Goal: Task Accomplishment & Management: Use online tool/utility

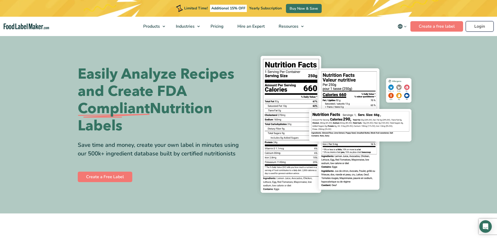
click at [481, 27] on link "Login" at bounding box center [480, 26] width 28 height 10
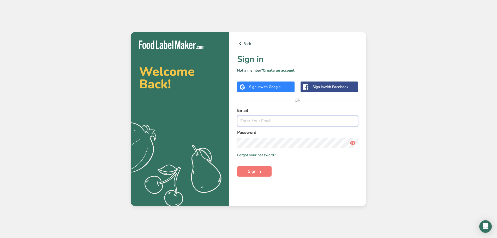
click at [281, 117] on input "email" at bounding box center [297, 121] width 121 height 10
click at [278, 122] on input "email" at bounding box center [297, 121] width 121 height 10
type input "[EMAIL_ADDRESS][DOMAIN_NAME]"
click at [237, 166] on button "Sign in" at bounding box center [254, 171] width 34 height 10
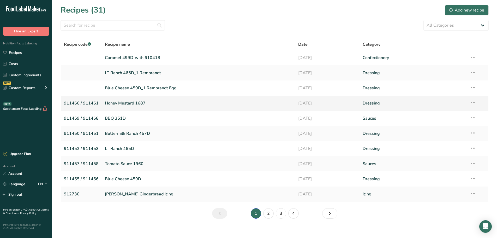
click at [128, 103] on link "Honey Mustard 1687" at bounding box center [198, 103] width 187 height 11
click at [471, 103] on icon at bounding box center [473, 102] width 6 height 9
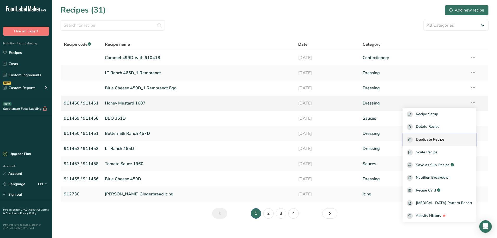
click at [432, 141] on span "Duplicate Recipe" at bounding box center [430, 139] width 28 height 6
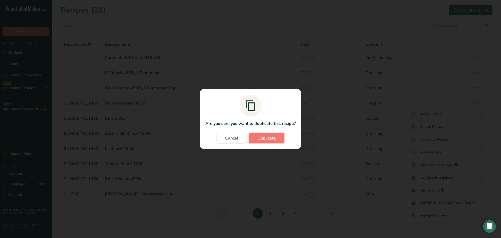
drag, startPoint x: 260, startPoint y: 137, endPoint x: 237, endPoint y: 139, distance: 22.5
click at [260, 137] on span "Duplicate" at bounding box center [266, 138] width 18 height 6
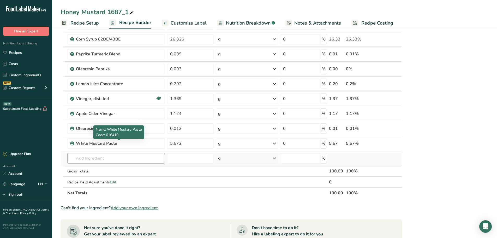
scroll to position [261, 0]
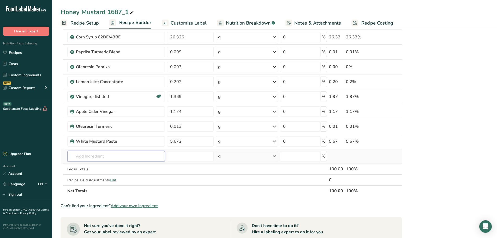
click at [104, 159] on input "text" at bounding box center [116, 156] width 98 height 10
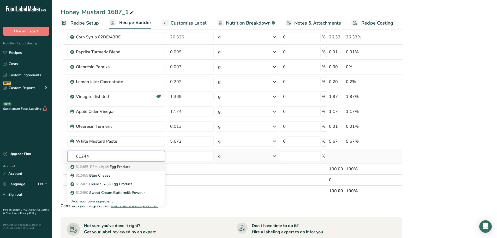
type input "61244"
click at [119, 165] on p "612465_REM Liquid Egg Product" at bounding box center [100, 166] width 58 height 5
type input "Liquid Egg Product"
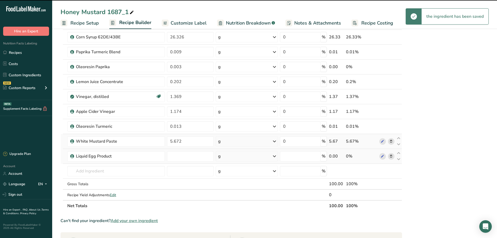
type input "0"
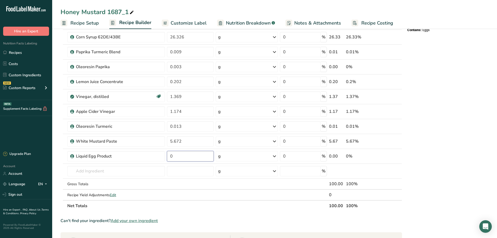
drag, startPoint x: 184, startPoint y: 156, endPoint x: 165, endPoint y: 152, distance: 19.0
click at [165, 152] on tr "Liquid Egg Product 0 g Weight Units g kg mg See more Volume Units l Volume unit…" at bounding box center [231, 156] width 341 height 15
type input "3.677"
click at [165, 171] on div "Ingredient * Amount * Unit * Waste * .a-a{fill:#347362;}.b-a{fill:#fff;} Grams …" at bounding box center [231, 4] width 341 height 416
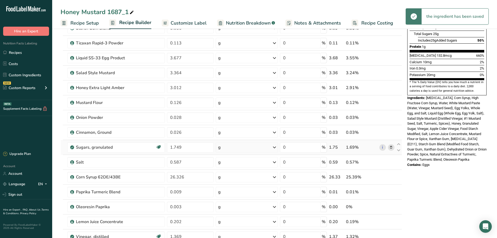
scroll to position [104, 0]
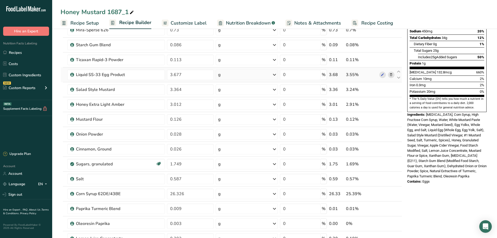
click at [390, 74] on icon at bounding box center [391, 74] width 4 height 5
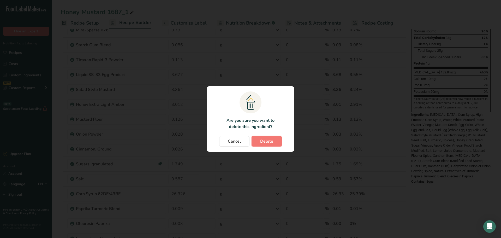
click at [260, 143] on span "Delete" at bounding box center [266, 141] width 13 height 6
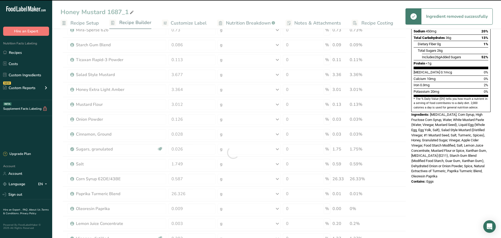
type input "3.364"
type input "3.012"
type input "0.126"
type input "0.028"
type input "0.026"
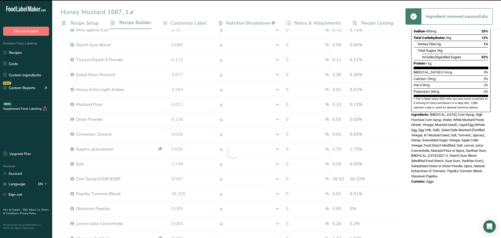
type input "1.749"
type input "0.587"
type input "26.326"
type input "0.009"
type input "0.003"
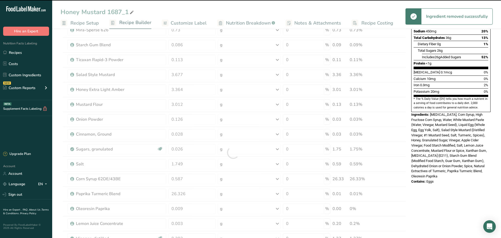
type input "0.202"
type input "1.369"
type input "1.174"
type input "0.013"
type input "5.672"
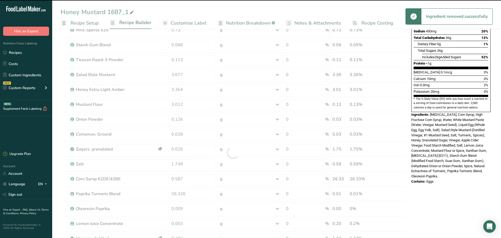
type input "3.677"
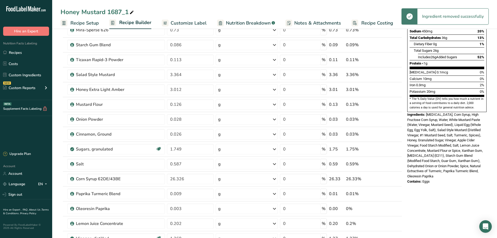
click at [132, 12] on icon at bounding box center [131, 12] width 5 height 7
click at [134, 10] on icon at bounding box center [131, 12] width 5 height 7
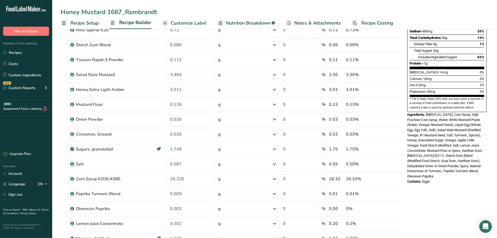
type input "Honey Mustard 1687_Rembrandt"
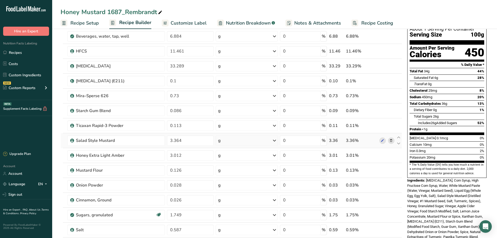
scroll to position [0, 0]
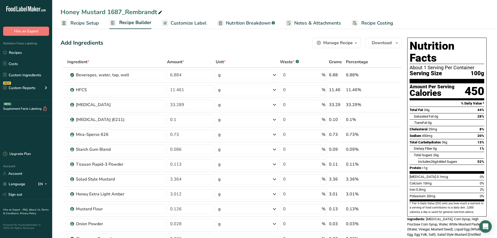
click at [193, 17] on link "Customize Label" at bounding box center [184, 23] width 45 height 12
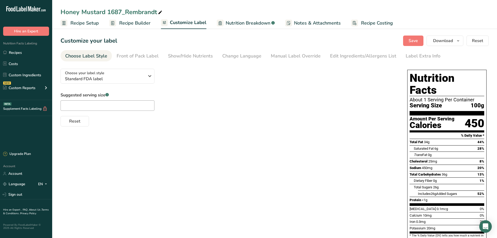
click at [125, 13] on div "Honey Mustard 1687_Rembrandt" at bounding box center [112, 11] width 103 height 9
click at [124, 13] on input "Honey Mustard 1687_Rembrandt" at bounding box center [275, 11] width 428 height 9
type input "Honey Mustard 1687_1 Rembrandt"
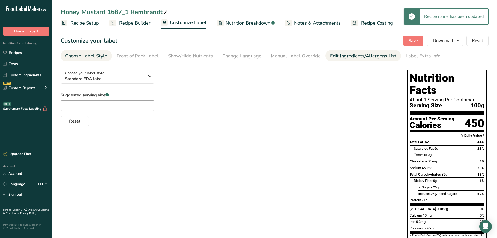
click at [346, 50] on link "Edit Ingredients/Allergens List" at bounding box center [363, 56] width 66 height 12
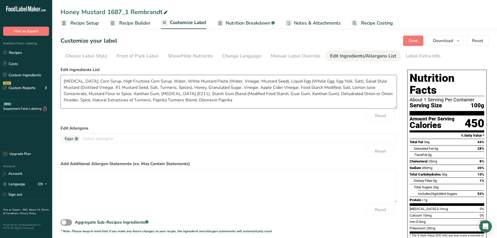
drag, startPoint x: 210, startPoint y: 87, endPoint x: 190, endPoint y: 89, distance: 20.5
click at [190, 89] on textarea "[MEDICAL_DATA], Corn Syrup, High Fructose Corn Syrup, Water, White Mustard Past…" at bounding box center [229, 91] width 336 height 33
click at [176, 86] on textarea "[MEDICAL_DATA], Corn Syrup, High Fructose Corn Syrup, Water, White Mustard Past…" at bounding box center [229, 91] width 336 height 33
click at [190, 87] on textarea "[MEDICAL_DATA], Corn Syrup, High Fructose Corn Syrup, Water, White Mustard Past…" at bounding box center [229, 91] width 336 height 33
drag, startPoint x: 348, startPoint y: 87, endPoint x: 309, endPoint y: 86, distance: 39.1
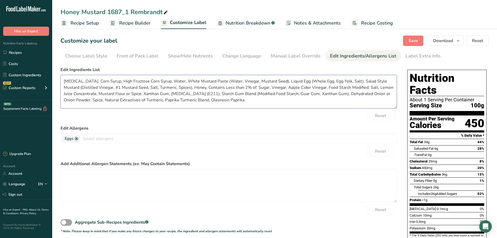
click at [309, 86] on textarea "[MEDICAL_DATA], Corn Syrup, High Fructose Corn Syrup, Water, White Mustard Past…" at bounding box center [229, 91] width 336 height 33
drag, startPoint x: 121, startPoint y: 93, endPoint x: 88, endPoint y: 92, distance: 32.4
click at [88, 92] on textarea "[MEDICAL_DATA], Corn Syrup, High Fructose Corn Syrup, Water, White Mustard Past…" at bounding box center [229, 91] width 336 height 33
click at [162, 93] on textarea "[MEDICAL_DATA], Corn Syrup, High Fructose Corn Syrup, Water, White Mustard Past…" at bounding box center [229, 91] width 336 height 33
drag, startPoint x: 364, startPoint y: 93, endPoint x: 325, endPoint y: 93, distance: 39.1
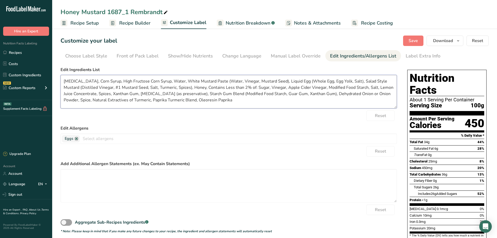
click at [325, 93] on textarea "[MEDICAL_DATA], Corn Syrup, High Fructose Corn Syrup, Water, White Mustard Past…" at bounding box center [229, 91] width 336 height 33
drag, startPoint x: 364, startPoint y: 94, endPoint x: 355, endPoint y: 93, distance: 9.5
click at [355, 93] on textarea "[MEDICAL_DATA], Corn Syrup, High Fructose Corn Syrup, Water, White Mustard Past…" at bounding box center [229, 91] width 336 height 33
drag, startPoint x: 165, startPoint y: 101, endPoint x: 362, endPoint y: 93, distance: 196.6
click at [354, 94] on textarea "[MEDICAL_DATA], Corn Syrup, High Fructose Corn Syrup, Water, White Mustard Past…" at bounding box center [229, 91] width 336 height 33
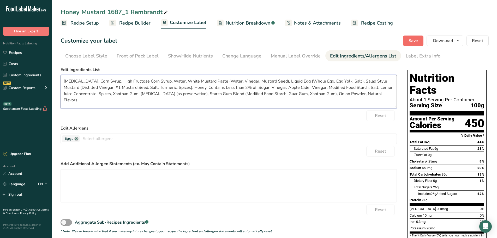
type textarea "[MEDICAL_DATA], Corn Syrup, High Fructose Corn Syrup, Water, White Mustard Past…"
click at [414, 39] on span "Save" at bounding box center [412, 41] width 9 height 6
click at [418, 40] on span "Save" at bounding box center [412, 41] width 9 height 6
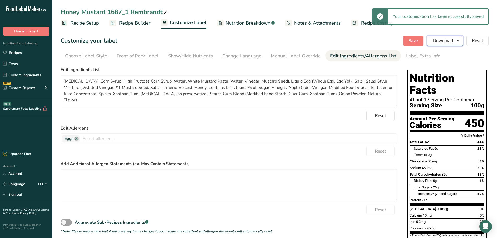
click at [455, 40] on span "button" at bounding box center [458, 41] width 6 height 6
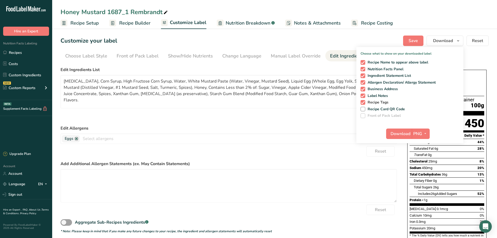
click at [373, 100] on span "Recipe Tags" at bounding box center [376, 102] width 23 height 5
click at [364, 100] on input "Recipe Tags" at bounding box center [361, 101] width 3 height 3
checkbox input "false"
click at [373, 95] on span "Label Notes" at bounding box center [376, 95] width 23 height 5
click at [364, 95] on input "Label Notes" at bounding box center [361, 95] width 3 height 3
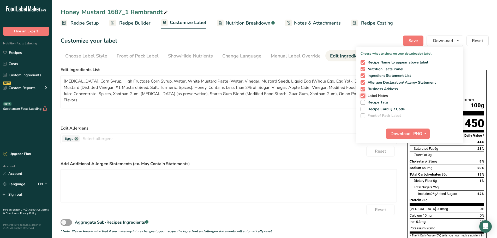
checkbox input "false"
click at [373, 90] on span "Business Address" at bounding box center [381, 89] width 33 height 5
click at [364, 90] on input "Business Address" at bounding box center [361, 88] width 3 height 3
checkbox input "false"
drag, startPoint x: 422, startPoint y: 132, endPoint x: 425, endPoint y: 136, distance: 5.0
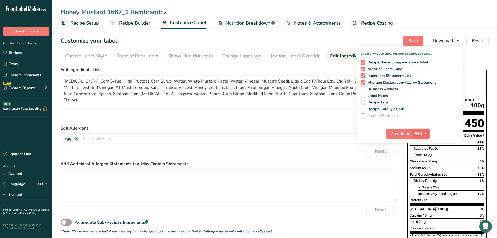
click at [422, 132] on button "PNG" at bounding box center [421, 133] width 18 height 10
click at [423, 171] on link "PDF" at bounding box center [421, 170] width 17 height 9
click at [407, 130] on button "Download" at bounding box center [399, 133] width 26 height 10
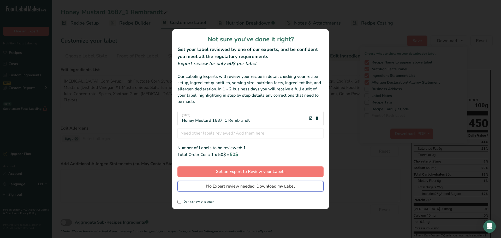
click at [218, 183] on span "No Expert review needed. Download my Label" at bounding box center [250, 186] width 89 height 6
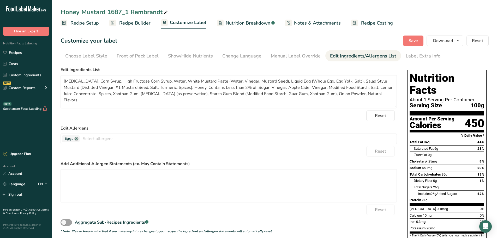
drag, startPoint x: 231, startPoint y: 19, endPoint x: 251, endPoint y: 20, distance: 19.3
click at [231, 19] on link "Nutrition Breakdown .a-a{fill:#347362;}.b-a{fill:#fff;}" at bounding box center [246, 23] width 58 height 12
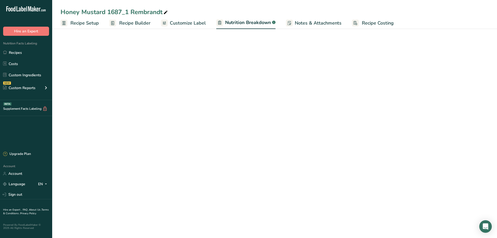
select select "Calories"
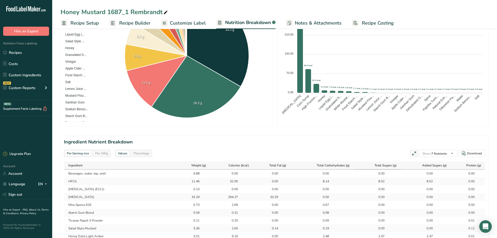
scroll to position [183, 0]
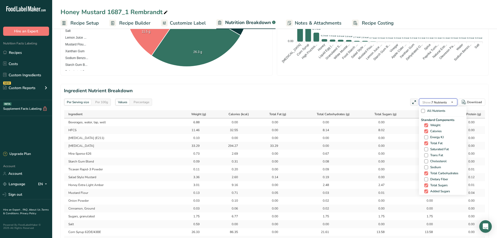
click at [435, 104] on span "Show: 7 Nutrients" at bounding box center [434, 102] width 25 height 4
click at [430, 135] on div "Standard Components Weight Calories Energy KJ Total Fat Saturated Fat Trans Fat…" at bounding box center [442, 158] width 43 height 83
click at [428, 138] on span "Energy KJ" at bounding box center [436, 137] width 16 height 4
click at [427, 138] on input "Energy KJ" at bounding box center [425, 136] width 3 height 3
checkbox input "true"
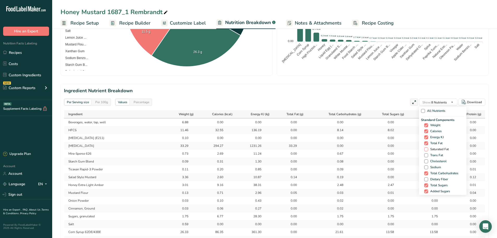
click at [428, 149] on span "Saturated Fat" at bounding box center [438, 149] width 21 height 4
click at [428, 149] on input "Saturated Fat" at bounding box center [425, 148] width 3 height 3
checkbox input "true"
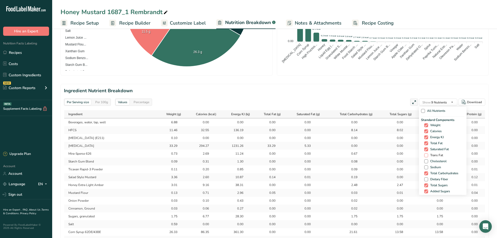
click at [426, 156] on span at bounding box center [426, 155] width 4 height 4
click at [426, 156] on input "Trans Fat" at bounding box center [425, 154] width 3 height 3
checkbox input "true"
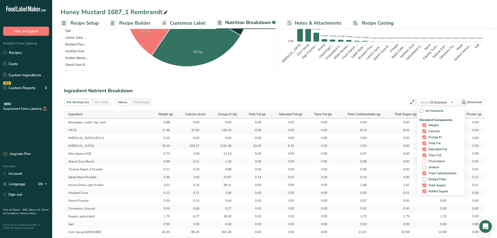
click at [427, 162] on span "Cholesterol" at bounding box center [435, 161] width 19 height 4
click at [426, 162] on input "Cholesterol" at bounding box center [423, 160] width 3 height 3
checkbox input "true"
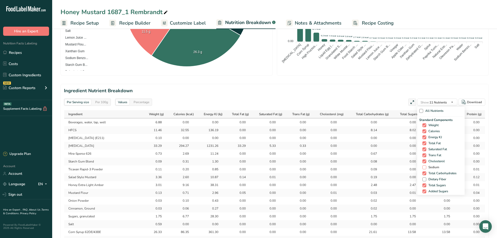
click at [426, 166] on span "Sodium" at bounding box center [432, 167] width 13 height 4
click at [426, 166] on input "Sodium" at bounding box center [423, 166] width 3 height 3
checkbox input "true"
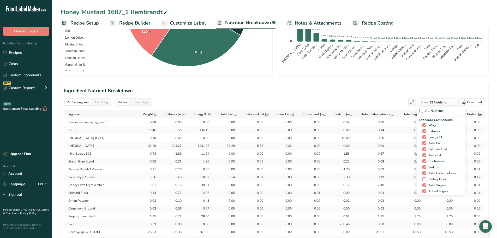
click at [424, 179] on span at bounding box center [424, 179] width 4 height 4
click at [424, 179] on input "Dietary Fiber" at bounding box center [423, 178] width 3 height 3
checkbox input "true"
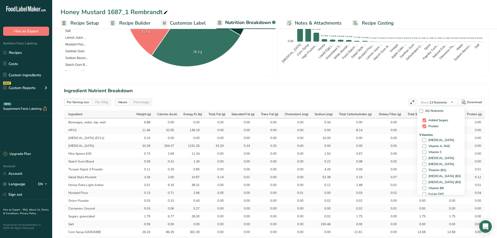
scroll to position [78, 0]
click at [429, 133] on span "[MEDICAL_DATA]" at bounding box center [440, 133] width 28 height 4
click at [426, 133] on input "[MEDICAL_DATA]" at bounding box center [423, 132] width 3 height 3
checkbox input "true"
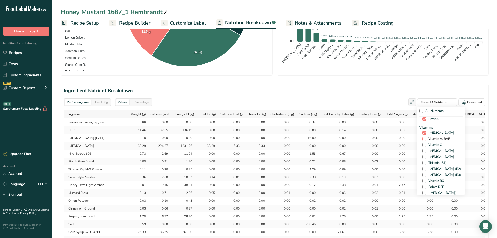
click at [432, 139] on span "Vitamin A, RAE" at bounding box center [438, 139] width 24 height 4
click at [426, 139] on input "Vitamin A, RAE" at bounding box center [423, 138] width 3 height 3
checkbox input "true"
click at [432, 146] on span "Vitamin C" at bounding box center [434, 145] width 16 height 4
click at [426, 146] on input "Vitamin C" at bounding box center [423, 144] width 3 height 3
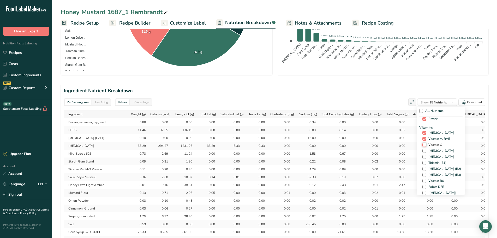
checkbox input "true"
click at [429, 139] on span "Calcium" at bounding box center [433, 138] width 14 height 4
click at [426, 139] on input "Calcium" at bounding box center [423, 137] width 3 height 3
checkbox input "true"
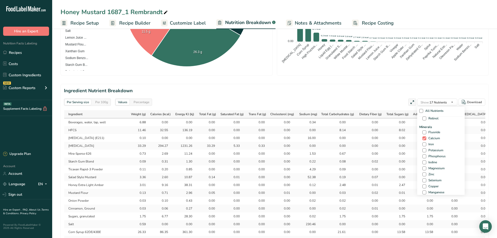
click at [428, 144] on span "Iron" at bounding box center [430, 144] width 8 height 4
click at [426, 144] on input "Iron" at bounding box center [423, 143] width 3 height 3
checkbox input "true"
click at [429, 149] on span "Potassium" at bounding box center [434, 150] width 17 height 4
click at [426, 149] on input "Potassium" at bounding box center [423, 149] width 3 height 3
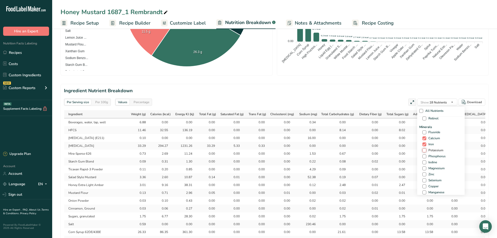
checkbox input "true"
click at [442, 146] on span "Calories from Fat" at bounding box center [439, 146] width 26 height 4
click at [426, 146] on input "Calories from Fat" at bounding box center [423, 145] width 3 height 3
checkbox input "true"
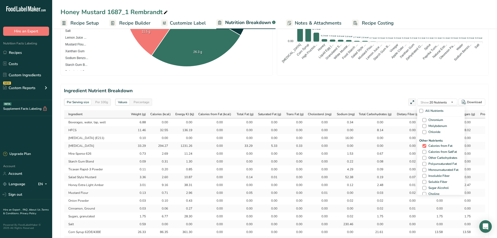
drag, startPoint x: 440, startPoint y: 151, endPoint x: 439, endPoint y: 154, distance: 3.0
click at [440, 151] on span "Calories from SatFat" at bounding box center [441, 152] width 31 height 4
click at [426, 151] on input "Calories from SatFat" at bounding box center [423, 151] width 3 height 3
checkbox input "true"
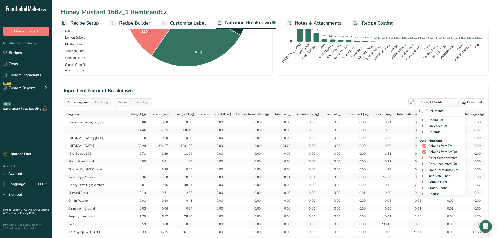
click at [438, 157] on span "Other Carbohydrates" at bounding box center [441, 158] width 31 height 4
click at [426, 157] on input "Other Carbohydrates" at bounding box center [423, 157] width 3 height 3
checkbox input "true"
click at [437, 162] on span "Polyunsaturated Fat" at bounding box center [441, 164] width 31 height 4
click at [426, 162] on input "Polyunsaturated Fat" at bounding box center [423, 163] width 3 height 3
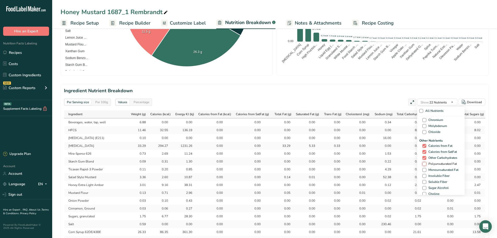
checkbox input "true"
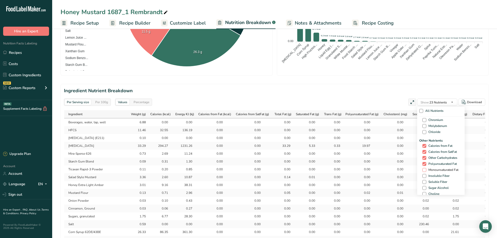
click at [433, 171] on span "Monounsaturated Fat" at bounding box center [442, 170] width 32 height 4
click at [426, 171] on input "Monounsaturated Fat" at bounding box center [423, 169] width 3 height 3
checkbox input "true"
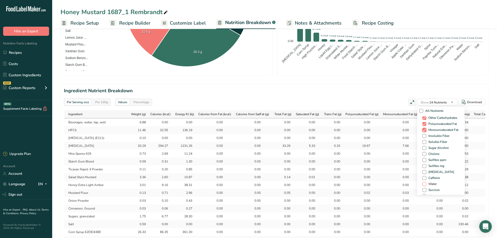
scroll to position [313, 0]
click at [424, 171] on span at bounding box center [424, 172] width 4 height 4
click at [424, 171] on input "Water" at bounding box center [423, 171] width 3 height 3
checkbox input "true"
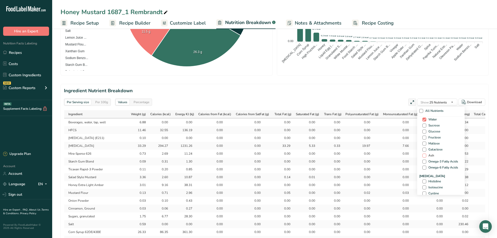
click at [424, 155] on span at bounding box center [424, 155] width 4 height 4
click at [424, 155] on input "Ash" at bounding box center [423, 155] width 3 height 3
checkbox input "true"
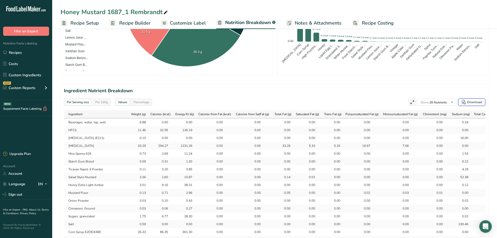
click at [472, 104] on div "Download" at bounding box center [474, 102] width 15 height 5
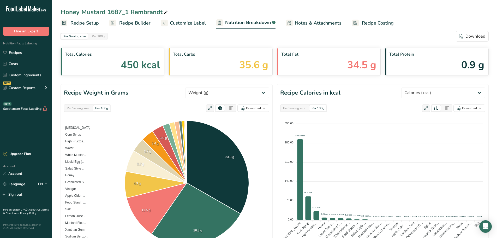
scroll to position [0, 0]
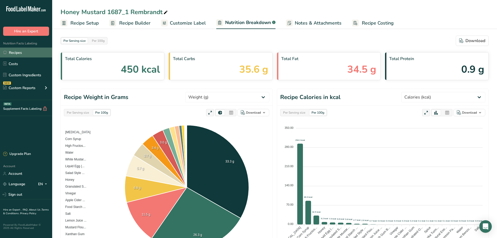
click at [18, 52] on link "Recipes" at bounding box center [26, 52] width 52 height 10
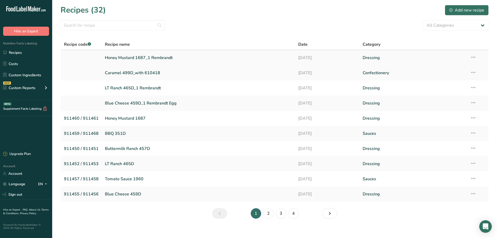
click at [82, 57] on link at bounding box center [81, 57] width 35 height 11
click at [87, 55] on link at bounding box center [81, 57] width 35 height 11
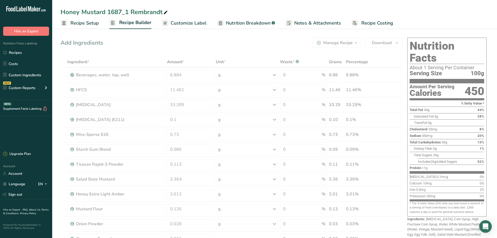
click at [87, 20] on span "Recipe Setup" at bounding box center [84, 23] width 28 height 7
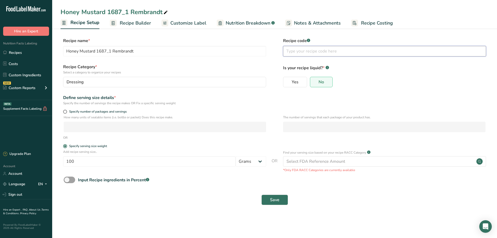
click at [329, 49] on input "text" at bounding box center [384, 51] width 203 height 10
type input "911460 / 911461"
click at [281, 196] on button "Save" at bounding box center [274, 199] width 27 height 10
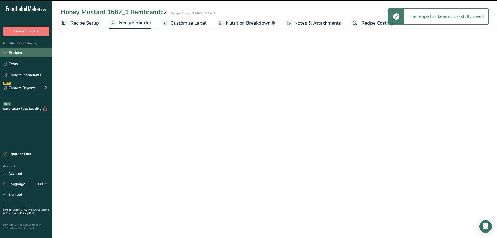
click at [17, 56] on link "Recipes" at bounding box center [26, 52] width 52 height 10
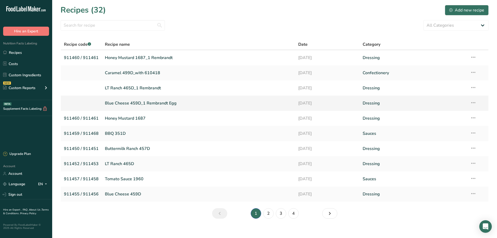
click at [142, 104] on link "Blue Cheese 459D_1 Rembrandt Egg" at bounding box center [198, 103] width 187 height 11
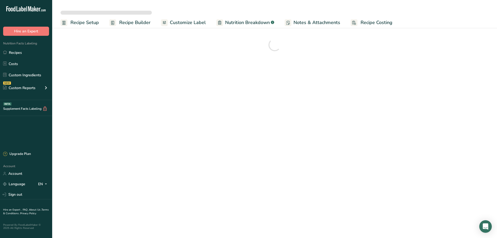
click at [86, 24] on span "Recipe Setup" at bounding box center [84, 22] width 28 height 7
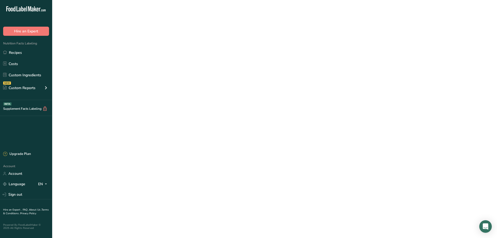
select select
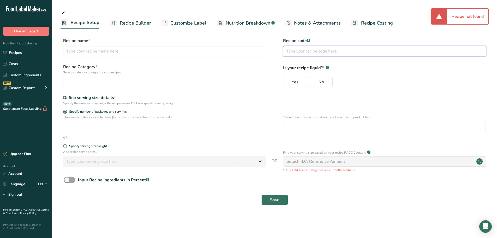
click at [330, 52] on input "text" at bounding box center [384, 51] width 203 height 10
type input "911455 / 911"
type input "Blue Cheese 459D_1 Rembrandt Egg"
type input "4"
radio input "true"
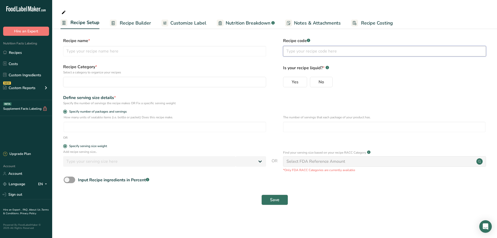
radio input "false"
radio input "true"
type input "100"
select select "0"
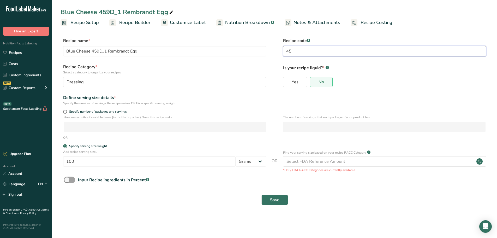
type input "4"
click at [322, 47] on input "text" at bounding box center [384, 51] width 203 height 10
type input "911455 / 911456"
click at [281, 202] on button "Save" at bounding box center [274, 199] width 27 height 10
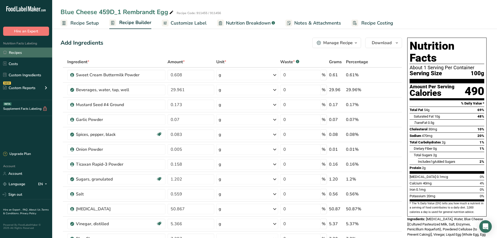
click at [15, 54] on link "Recipes" at bounding box center [26, 52] width 52 height 10
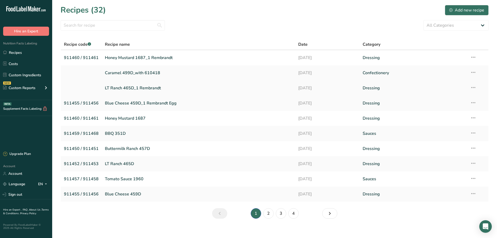
click at [106, 87] on link "LT Ranch 465D_1 Rembrandt" at bounding box center [198, 87] width 187 height 11
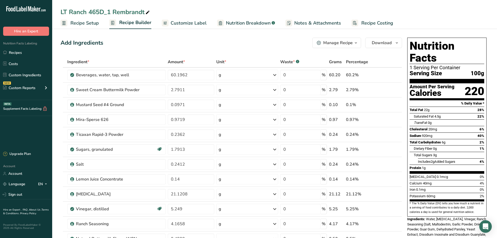
click at [69, 22] on link "Recipe Setup" at bounding box center [80, 23] width 38 height 12
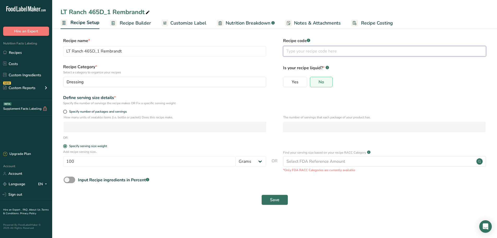
click at [315, 50] on input "text" at bounding box center [384, 51] width 203 height 10
type input "911452 / 911453"
click at [273, 203] on button "Save" at bounding box center [274, 199] width 27 height 10
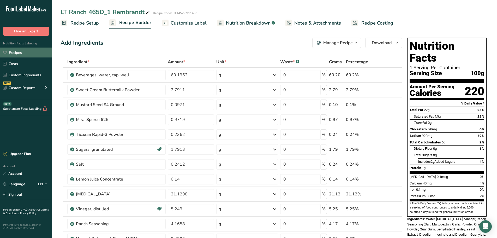
click at [21, 50] on link "Recipes" at bounding box center [26, 52] width 52 height 10
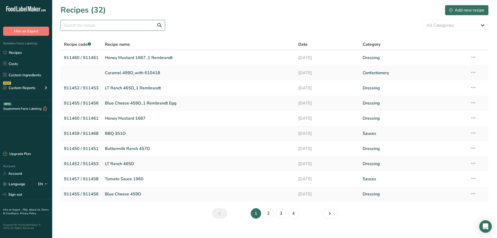
click at [105, 24] on input "text" at bounding box center [113, 25] width 104 height 10
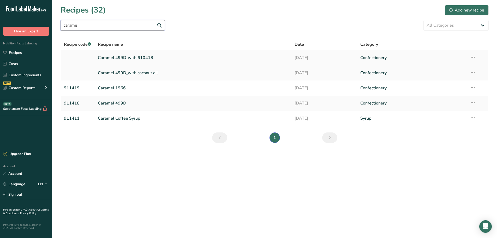
type input "carame"
click at [80, 59] on link at bounding box center [78, 57] width 28 height 11
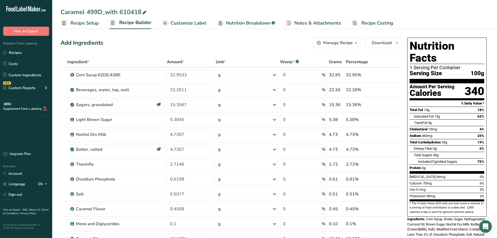
click at [95, 23] on span "Recipe Setup" at bounding box center [84, 23] width 28 height 7
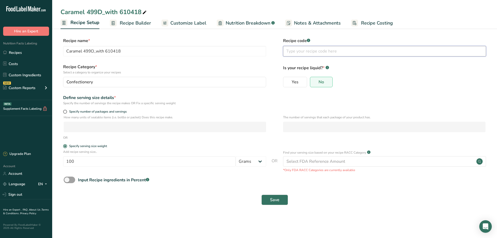
click at [300, 53] on input "text" at bounding box center [384, 51] width 203 height 10
type input "911418"
click at [267, 202] on button "Save" at bounding box center [274, 199] width 27 height 10
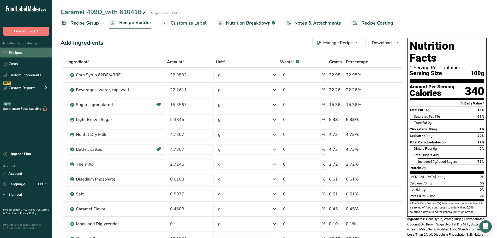
click at [19, 52] on link "Recipes" at bounding box center [26, 52] width 52 height 10
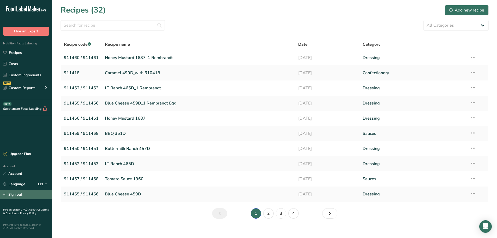
click at [21, 195] on link "Sign out" at bounding box center [26, 194] width 52 height 9
